Goal: Information Seeking & Learning: Learn about a topic

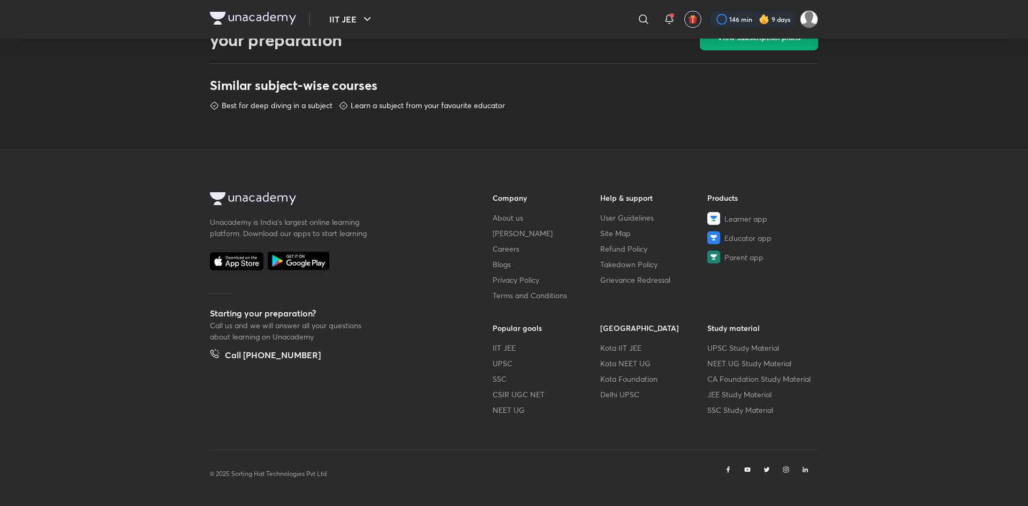
scroll to position [480, 0]
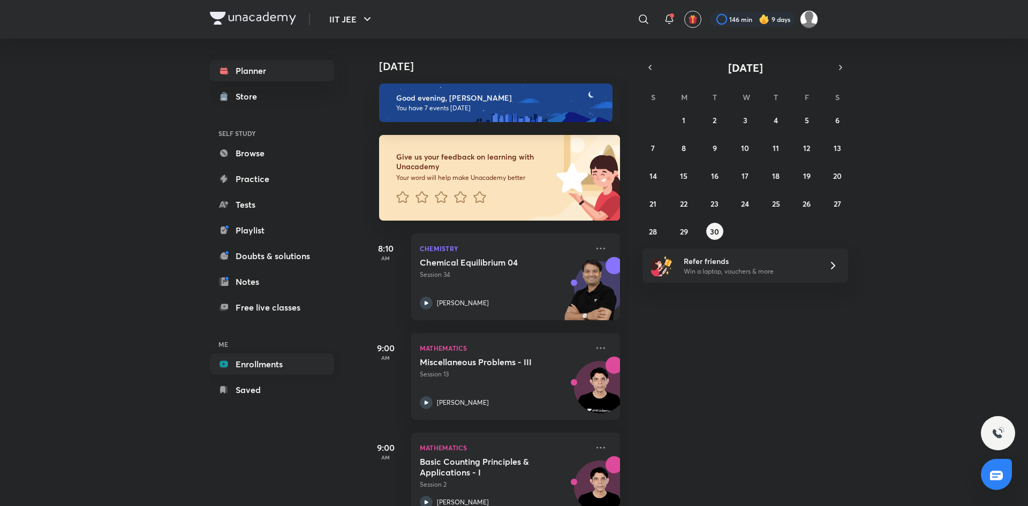
click at [297, 367] on link "Enrollments" at bounding box center [272, 363] width 124 height 21
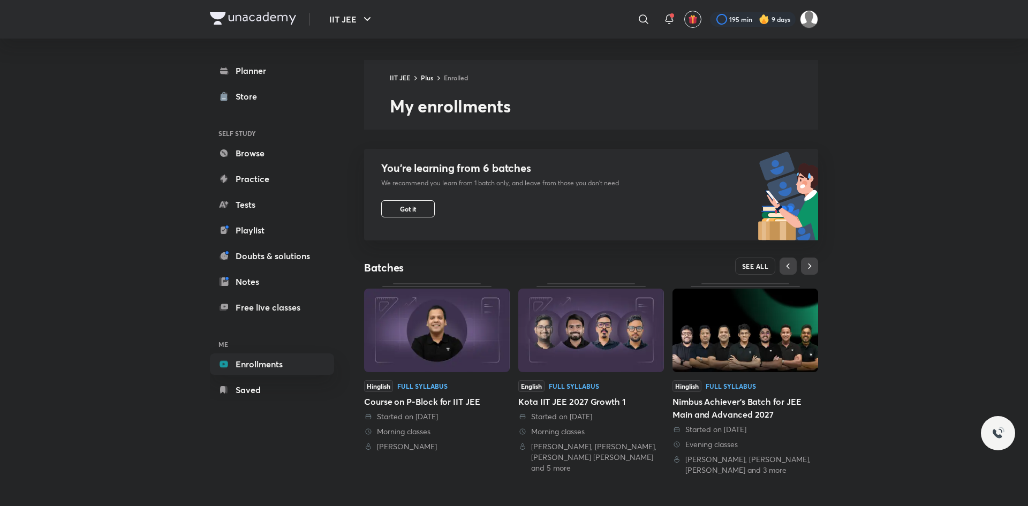
scroll to position [240, 0]
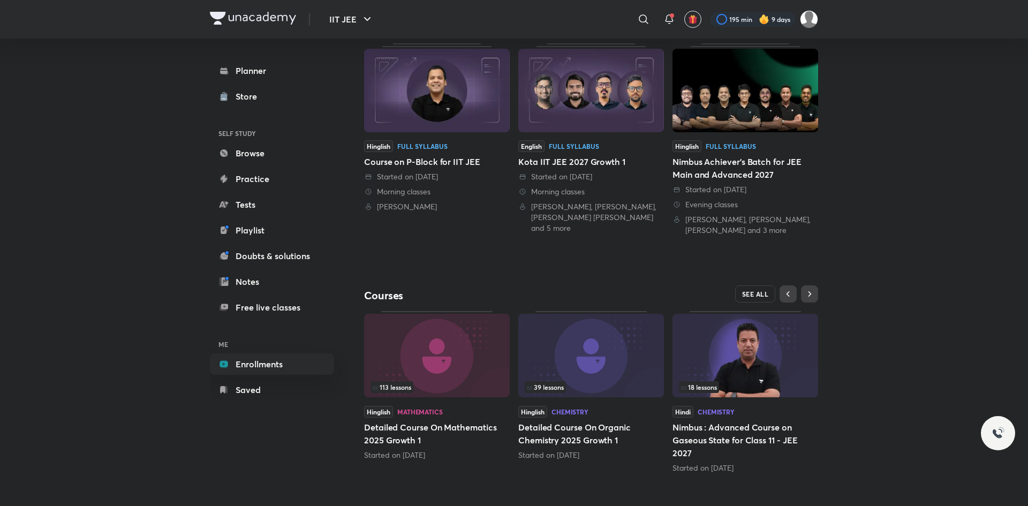
click at [766, 291] on span "SEE ALL" at bounding box center [755, 293] width 27 height 7
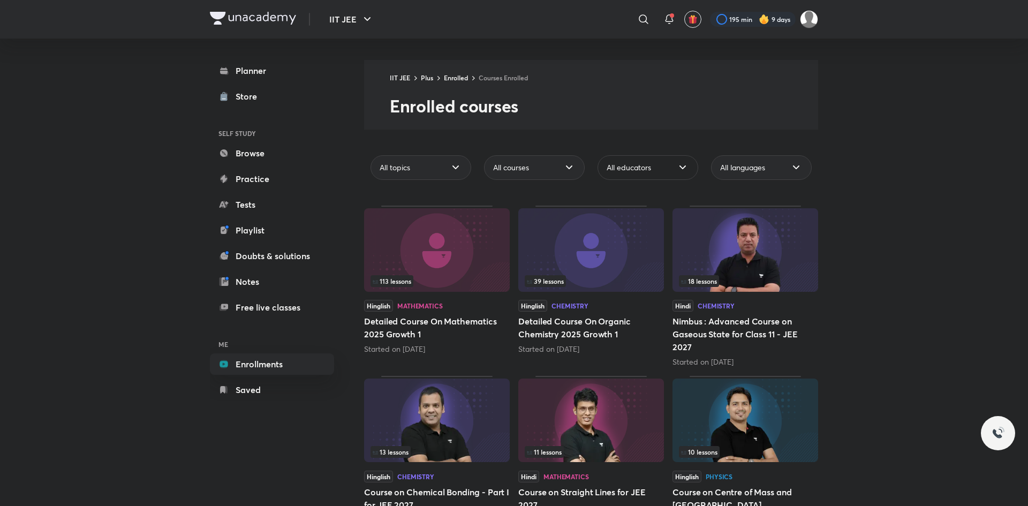
click at [636, 165] on span "All educators" at bounding box center [628, 167] width 44 height 11
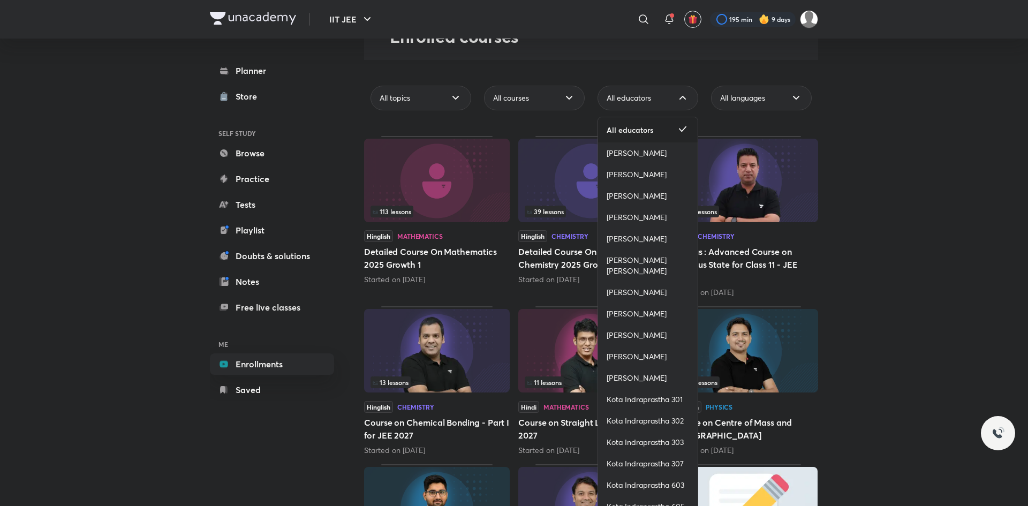
scroll to position [120, 0]
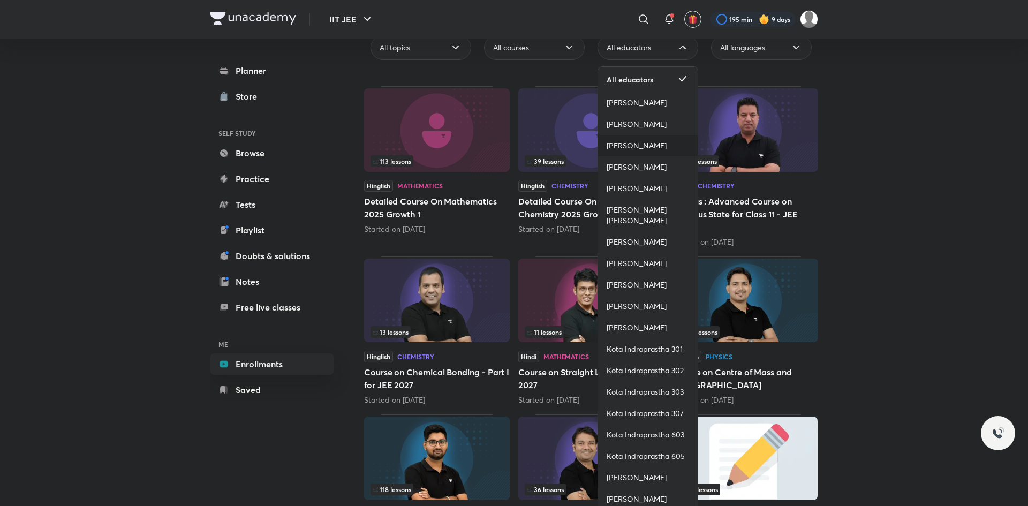
click at [666, 147] on div "[PERSON_NAME]" at bounding box center [648, 145] width 100 height 21
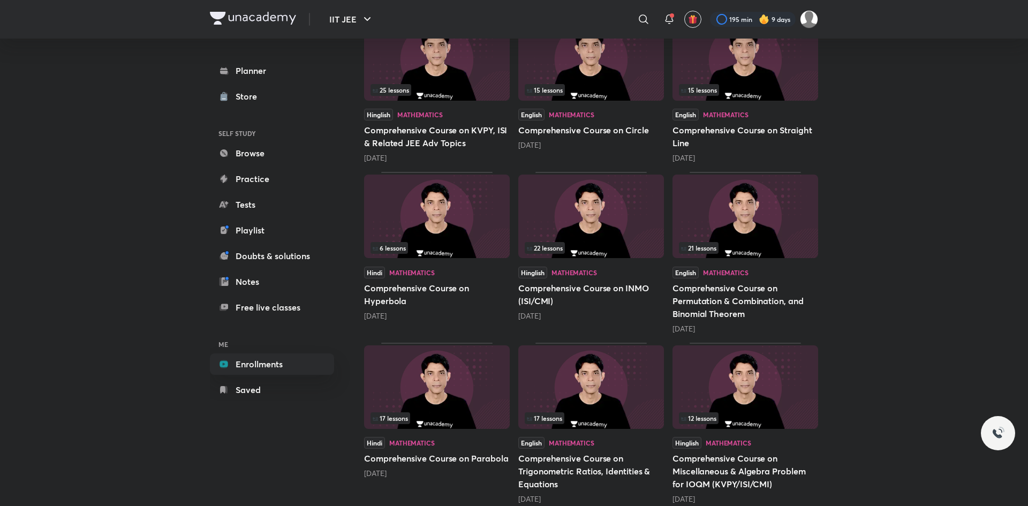
scroll to position [130, 0]
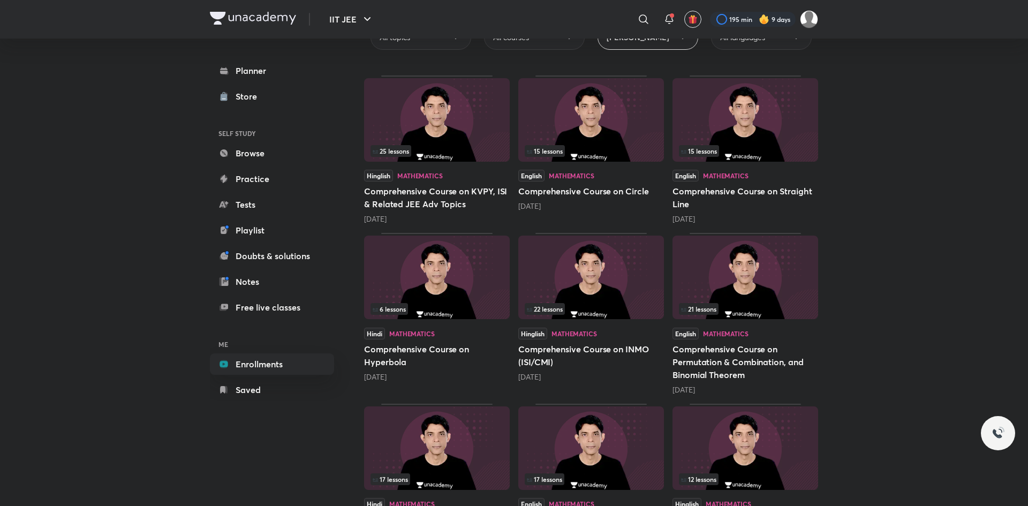
click at [718, 352] on h5 "Comprehensive Course on Permutation & Combination, and Binomial Theorem" at bounding box center [745, 362] width 146 height 39
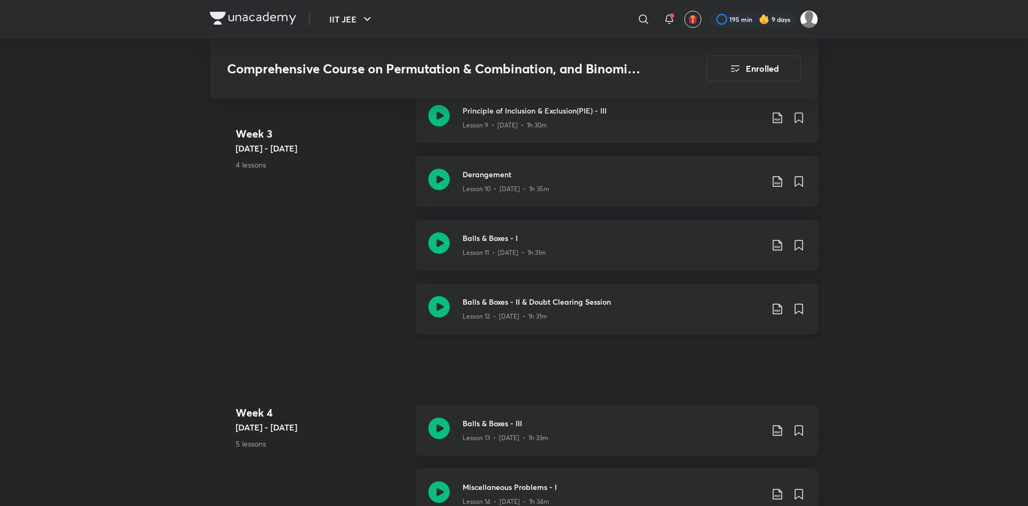
scroll to position [1079, 0]
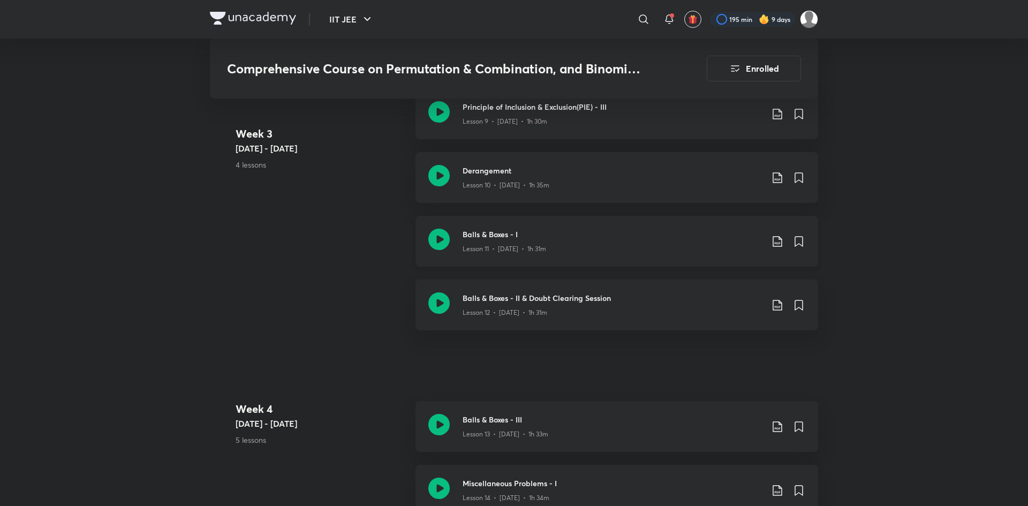
click at [777, 242] on icon at bounding box center [777, 241] width 13 height 13
click at [716, 297] on p "With annotation" at bounding box center [696, 298] width 55 height 11
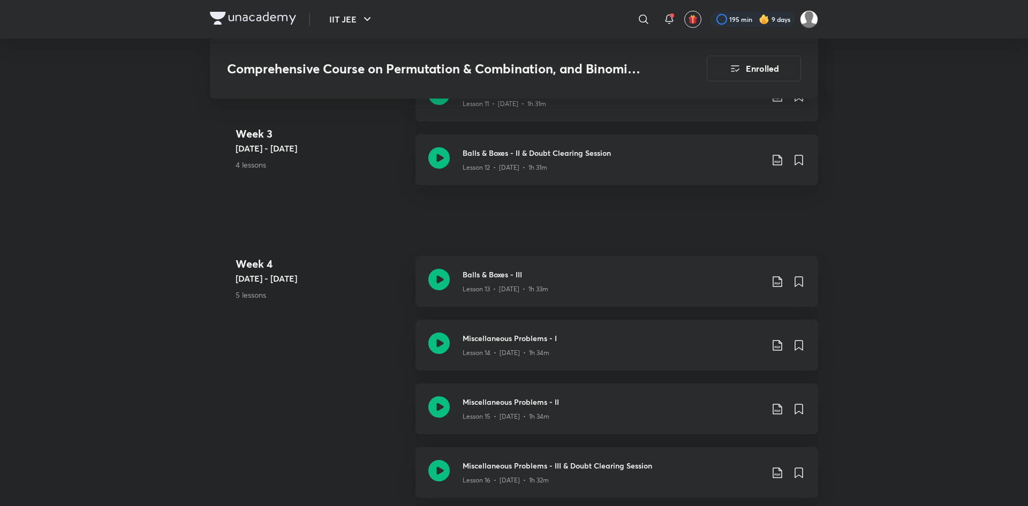
scroll to position [1019, 0]
